Goal: Information Seeking & Learning: Learn about a topic

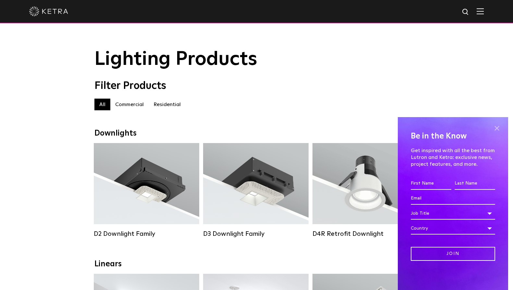
click at [496, 127] on span at bounding box center [496, 129] width 10 height 10
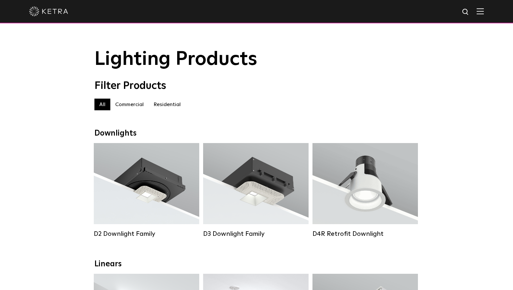
click at [165, 106] on label "Residential" at bounding box center [166, 105] width 37 height 12
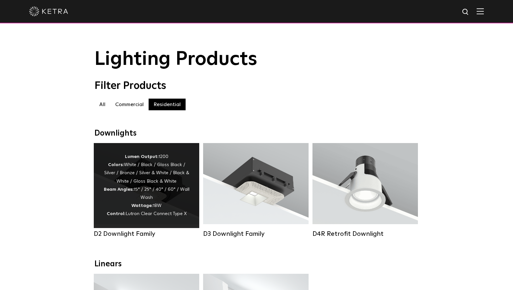
click at [164, 192] on div "Lumen Output: 1200 Colors: White / Black / Gloss Black / Silver / Bronze / Silv…" at bounding box center [146, 185] width 86 height 65
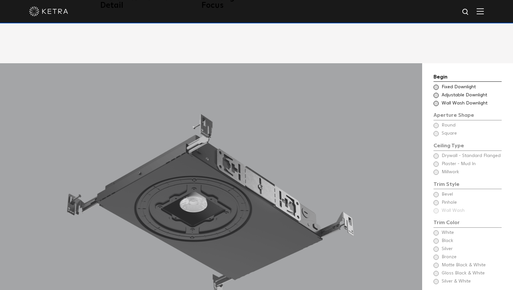
scroll to position [616, 0]
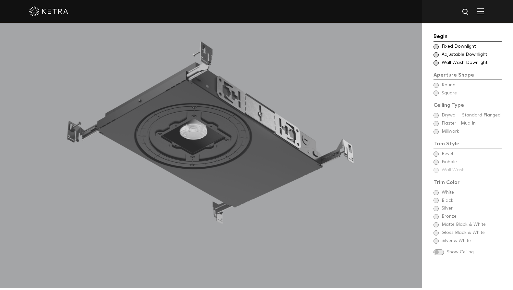
click at [236, 116] on div at bounding box center [211, 139] width 422 height 297
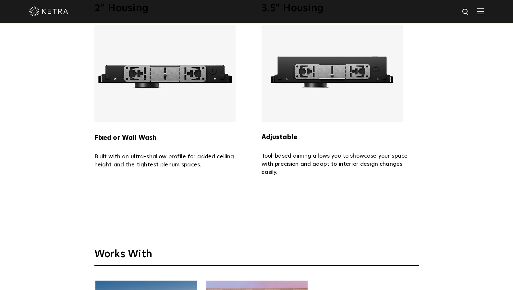
scroll to position [1329, 0]
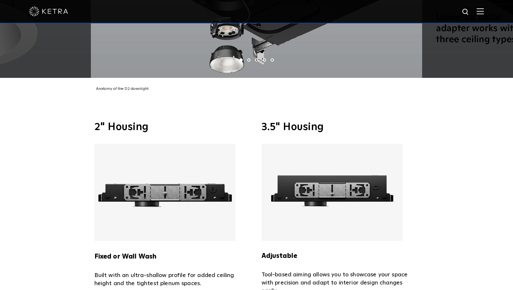
click at [154, 192] on img at bounding box center [164, 192] width 141 height 97
click at [122, 122] on h3 "2" Housing" at bounding box center [172, 127] width 157 height 10
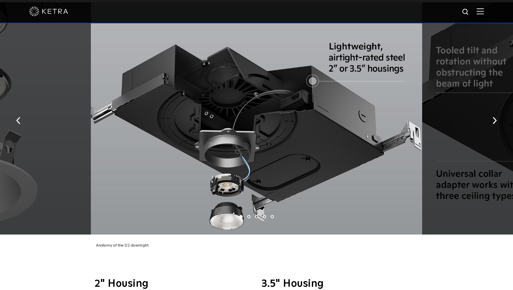
scroll to position [1167, 0]
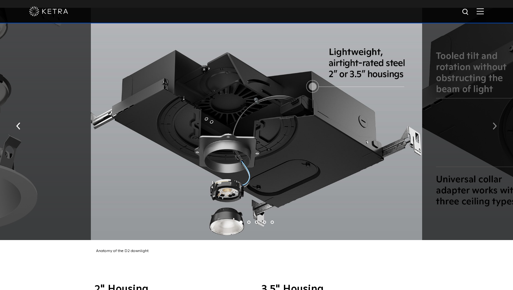
click at [495, 122] on img "button" at bounding box center [494, 125] width 4 height 7
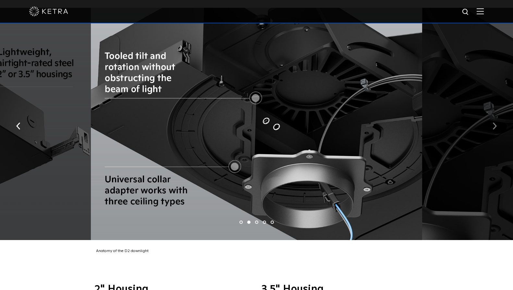
click at [495, 122] on img "button" at bounding box center [494, 125] width 4 height 7
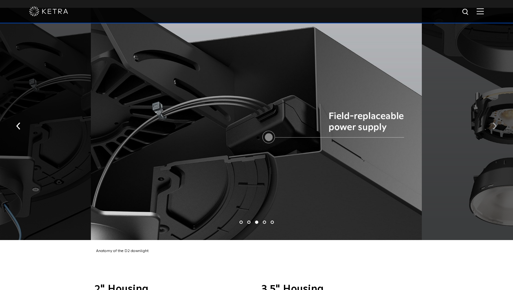
click at [495, 122] on img "button" at bounding box center [494, 125] width 4 height 7
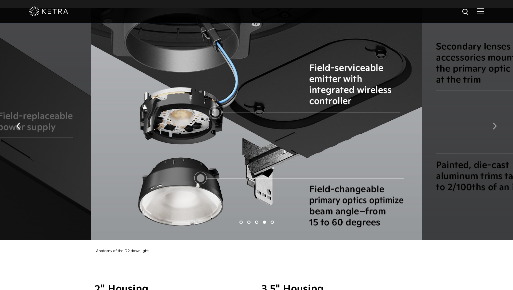
click at [495, 122] on img "button" at bounding box center [494, 125] width 4 height 7
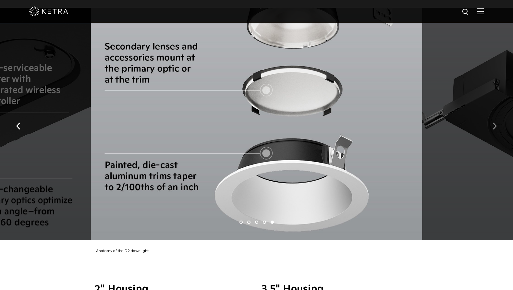
click at [495, 122] on img "button" at bounding box center [494, 125] width 4 height 7
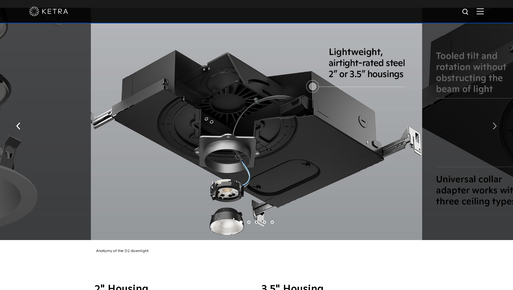
click at [495, 122] on img "button" at bounding box center [494, 125] width 4 height 7
